Goal: Find specific page/section: Find specific page/section

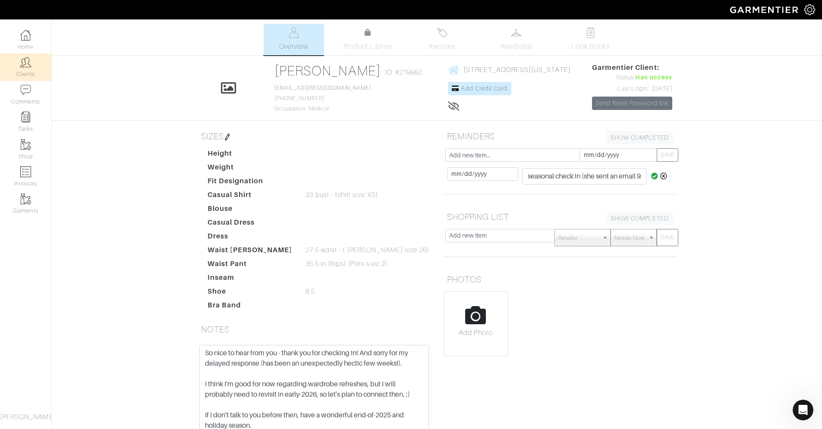
click at [19, 58] on link "Clients" at bounding box center [25, 66] width 51 height 27
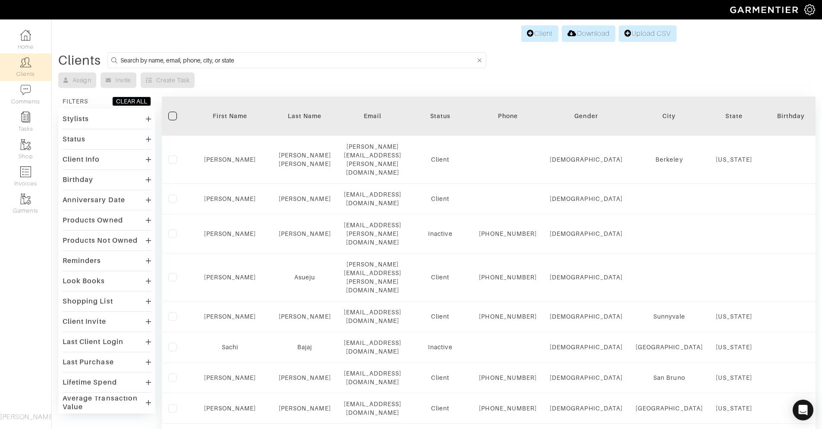
click at [135, 57] on input at bounding box center [297, 60] width 355 height 11
type input "[PERSON_NAME]"
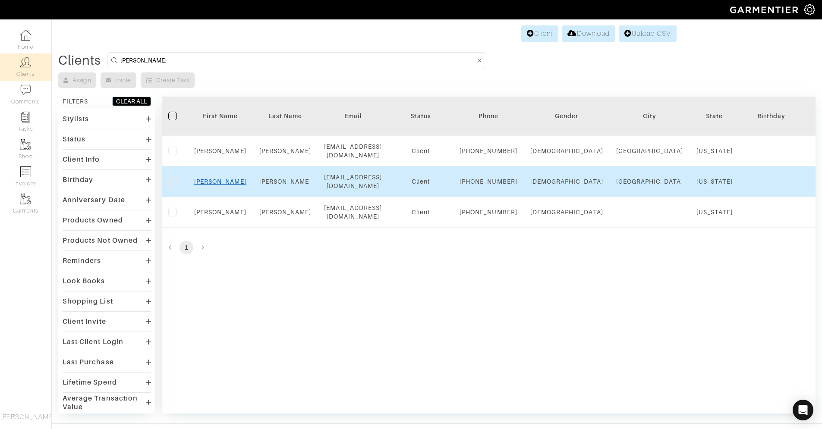
click at [219, 185] on link "[PERSON_NAME]" at bounding box center [220, 181] width 52 height 7
